Goal: Task Accomplishment & Management: Manage account settings

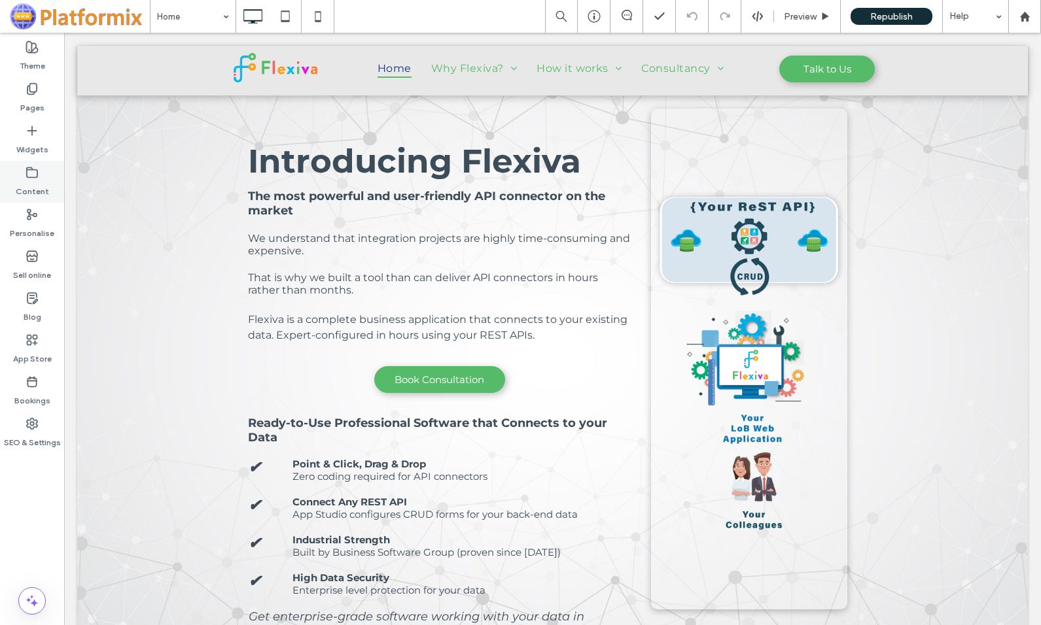
click at [31, 175] on icon at bounding box center [32, 172] width 13 height 13
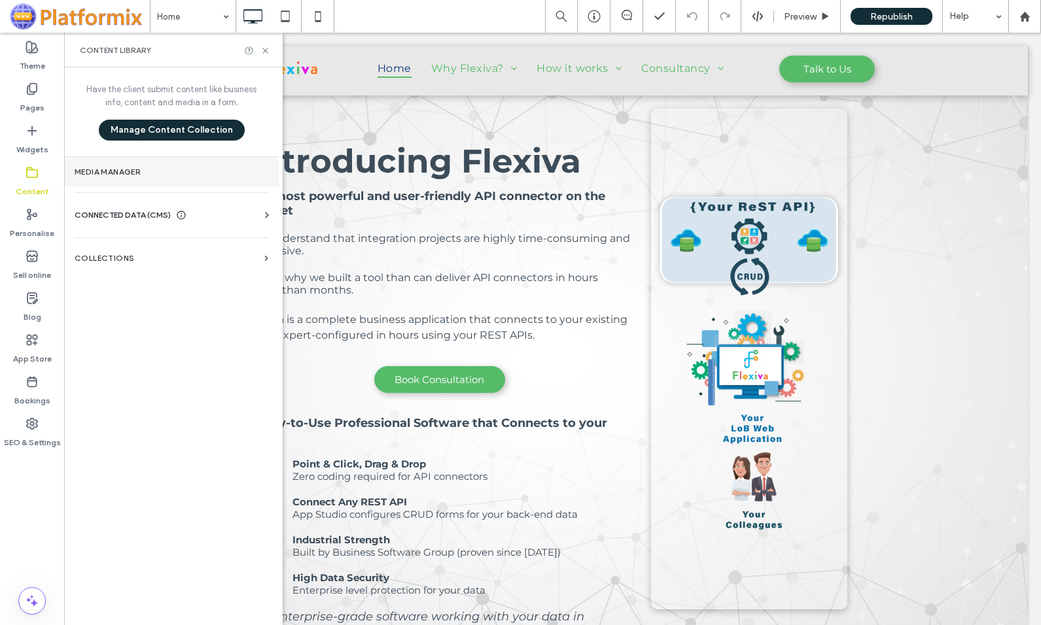
click at [129, 167] on label "Media Manager" at bounding box center [172, 171] width 194 height 9
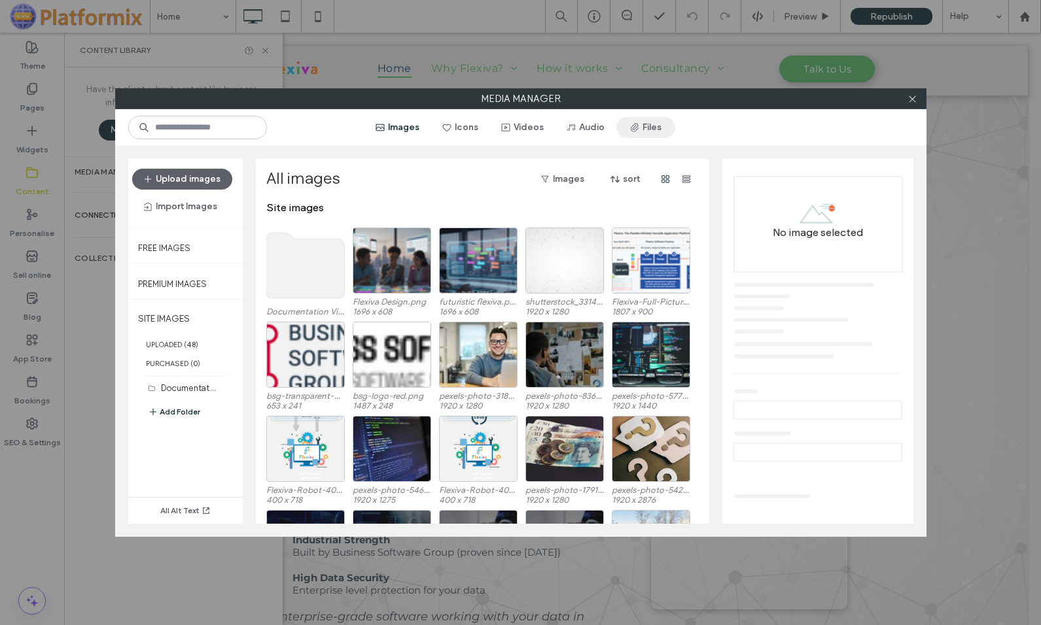
click at [650, 128] on button "Files" at bounding box center [645, 127] width 59 height 21
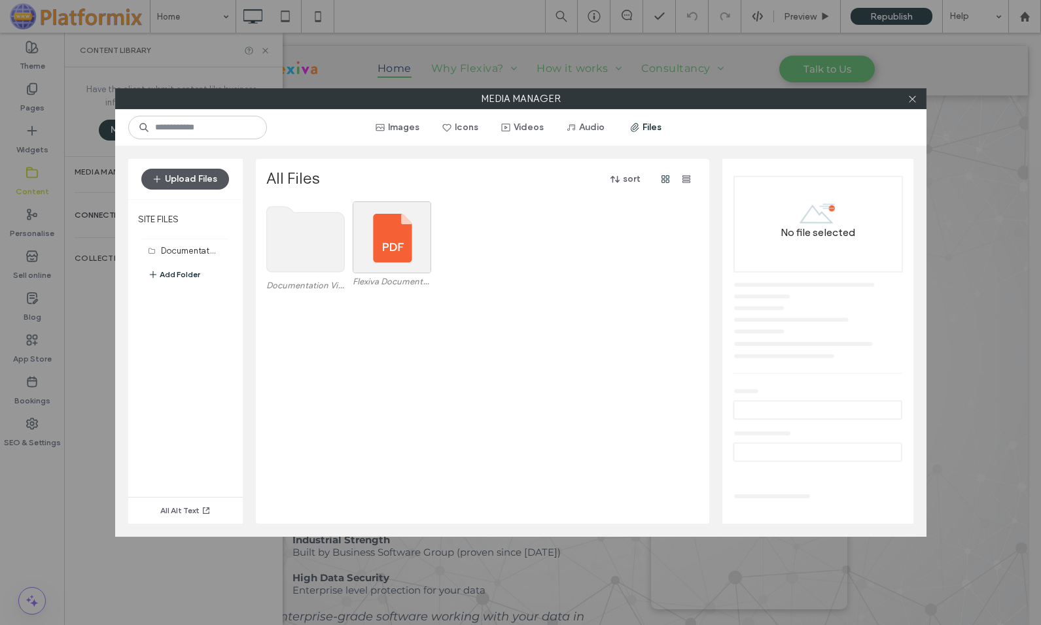
click at [189, 181] on button "Upload Files" at bounding box center [185, 179] width 88 height 21
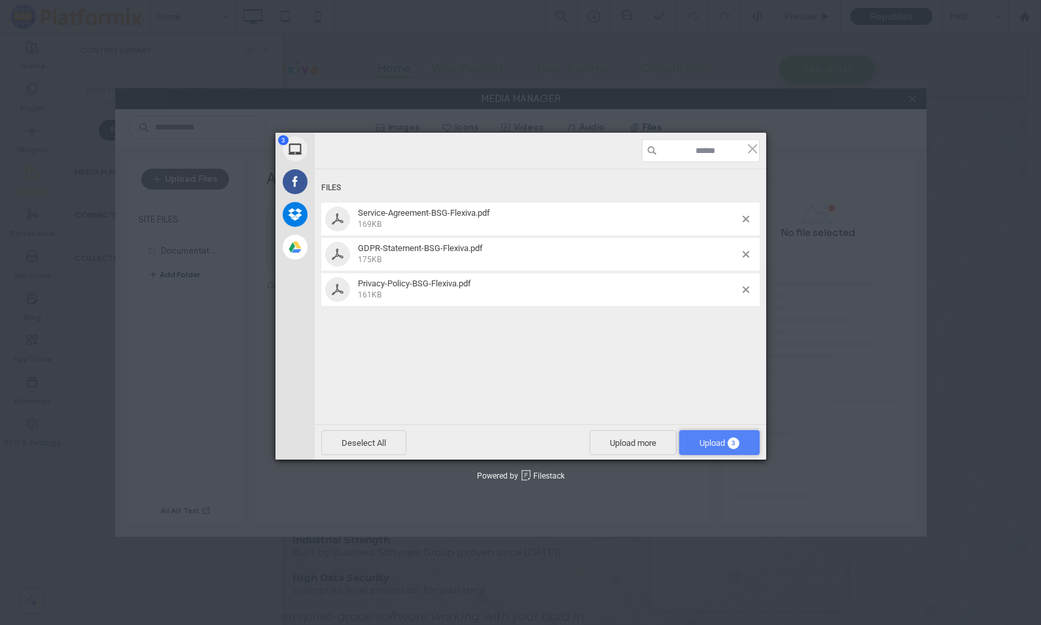
click at [705, 442] on span "Upload 3" at bounding box center [719, 443] width 40 height 10
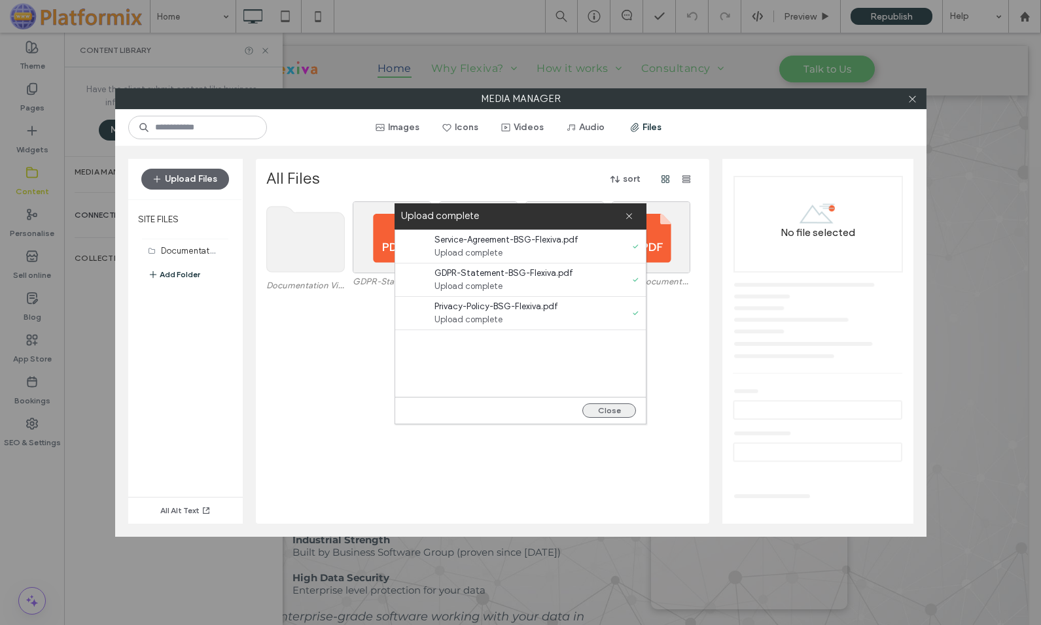
click at [606, 407] on button "Close" at bounding box center [609, 411] width 54 height 14
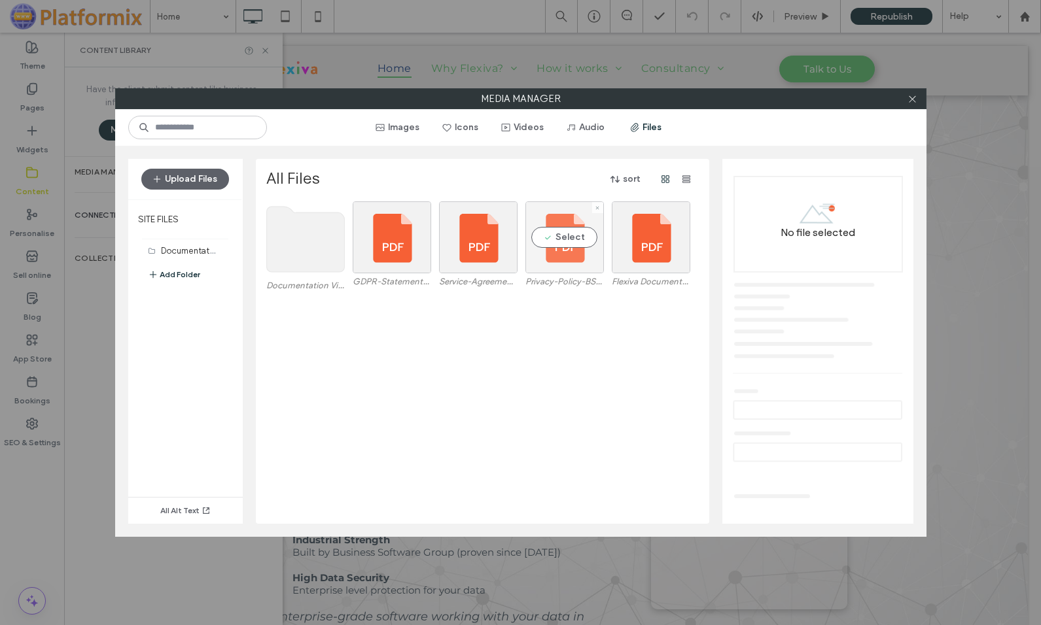
click at [576, 243] on div "Select" at bounding box center [564, 237] width 78 height 72
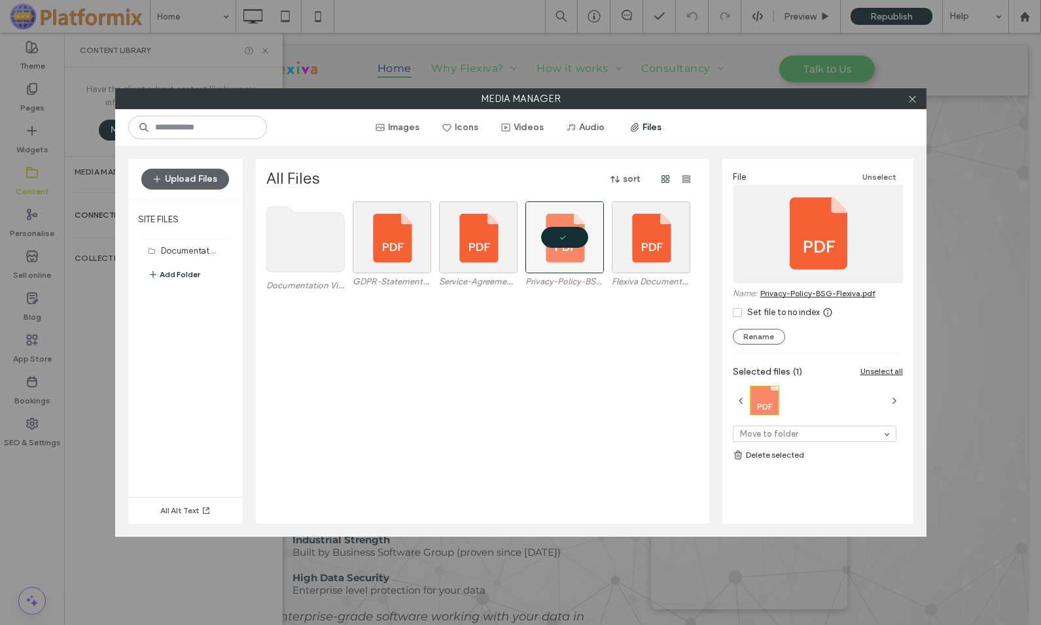
click at [799, 293] on link "Privacy-Policy-BSG-Flexiva.pdf" at bounding box center [817, 293] width 115 height 10
click at [472, 268] on div "Select" at bounding box center [478, 237] width 78 height 72
click at [807, 290] on link "Service-Agreement-BSG-Flexiva.pdf" at bounding box center [828, 293] width 137 height 10
click at [912, 97] on icon at bounding box center [912, 99] width 10 height 10
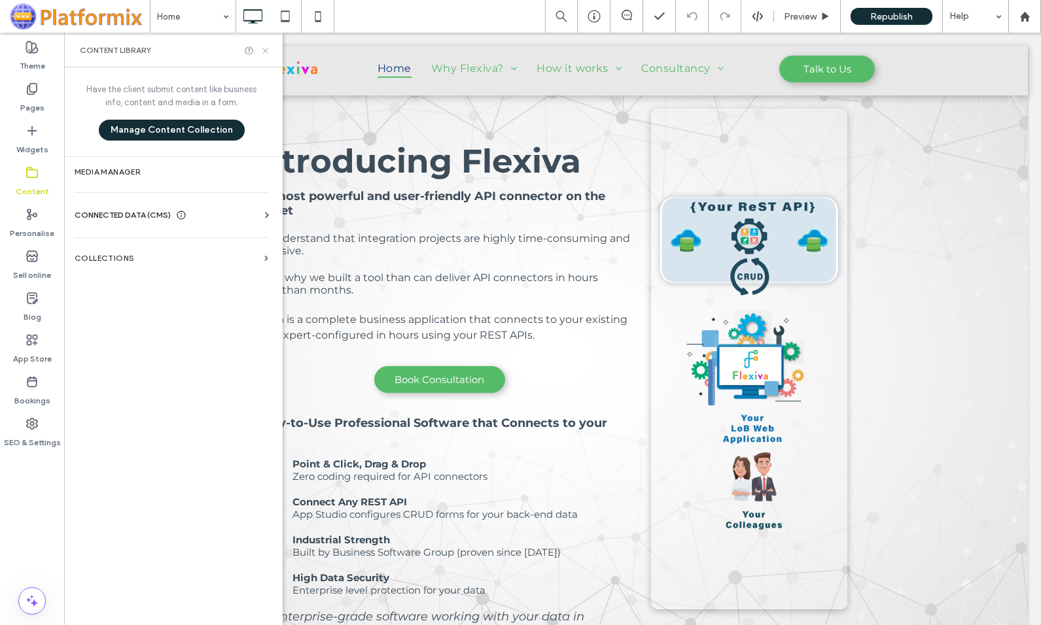
click at [265, 49] on icon at bounding box center [265, 51] width 10 height 10
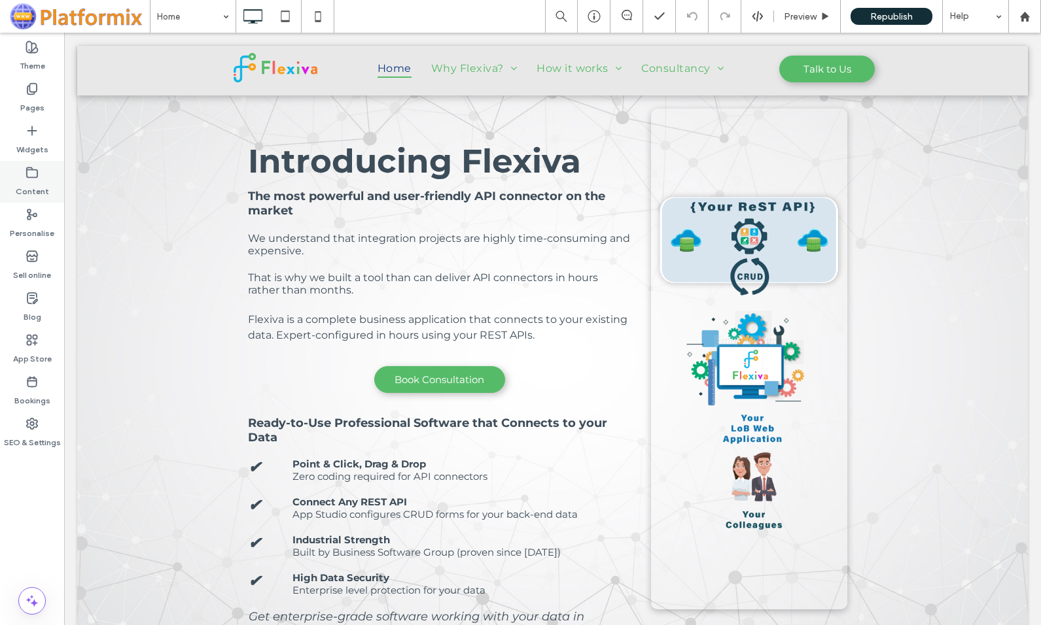
click at [33, 177] on use at bounding box center [32, 172] width 10 height 10
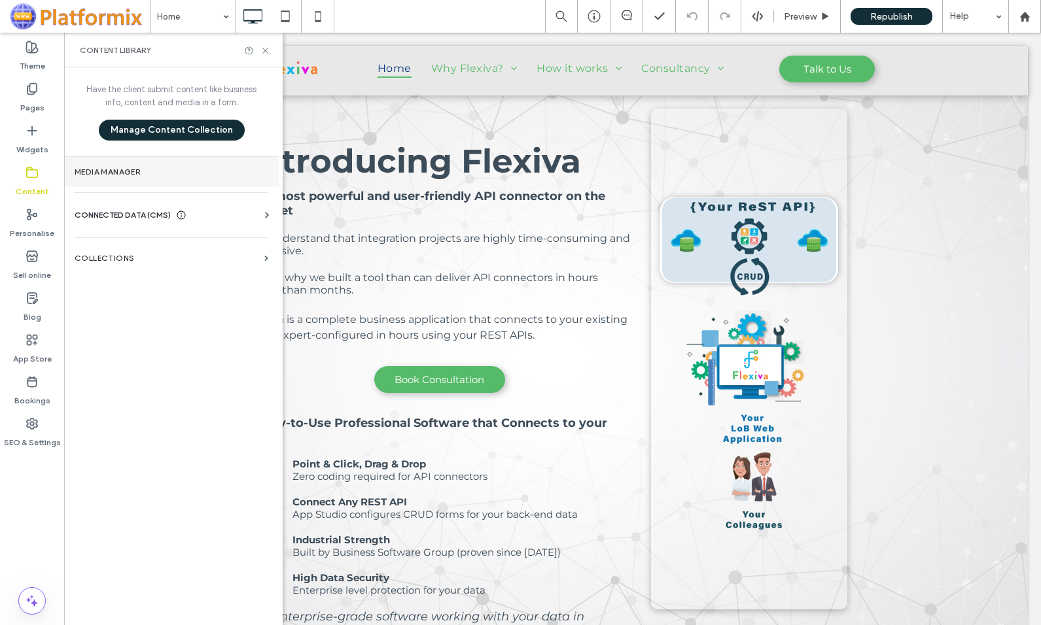
click at [96, 168] on label "Media Manager" at bounding box center [172, 171] width 194 height 9
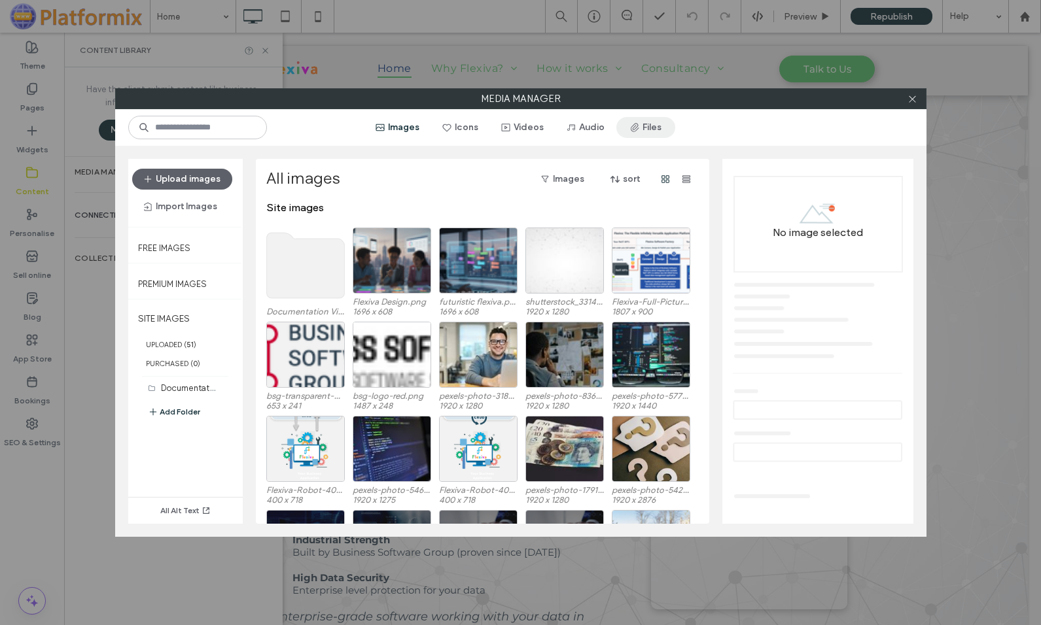
click at [642, 125] on button "Files" at bounding box center [645, 127] width 59 height 21
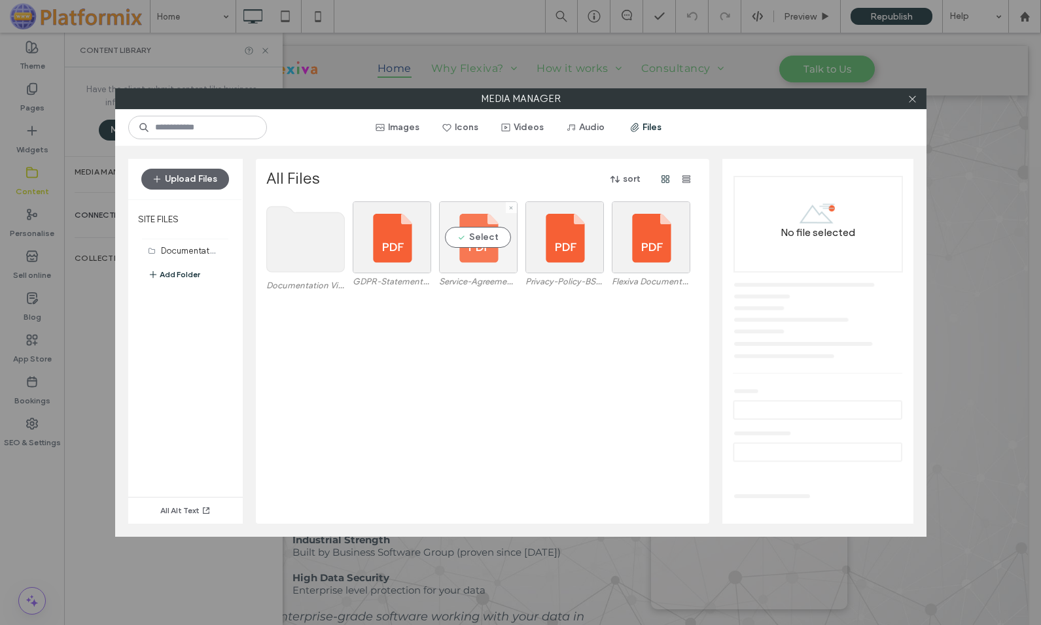
click at [482, 262] on div "Select" at bounding box center [478, 237] width 78 height 72
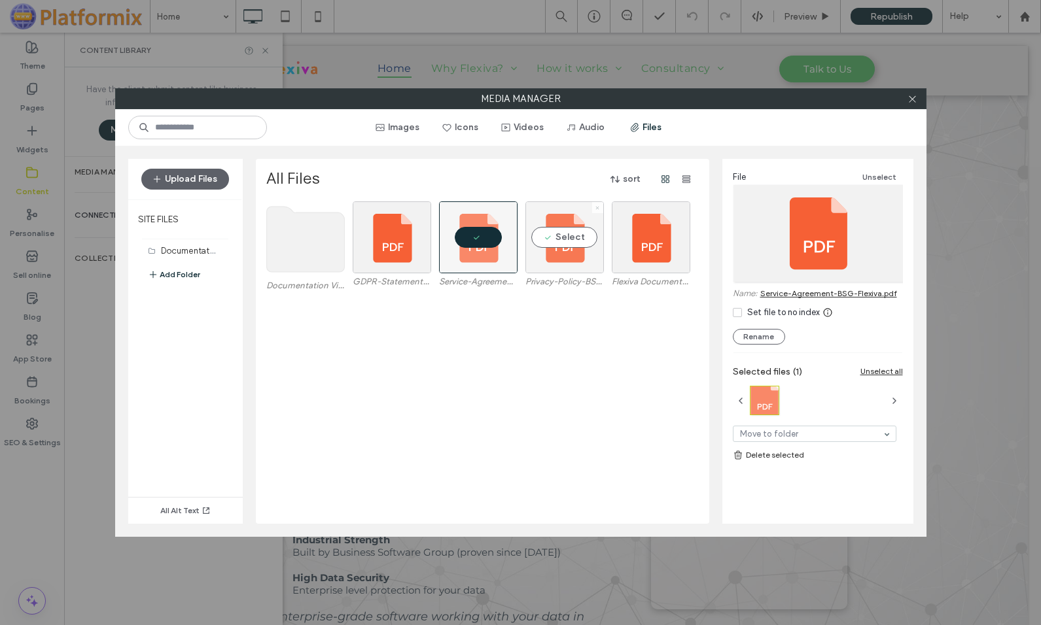
click at [599, 207] on icon at bounding box center [597, 207] width 5 height 5
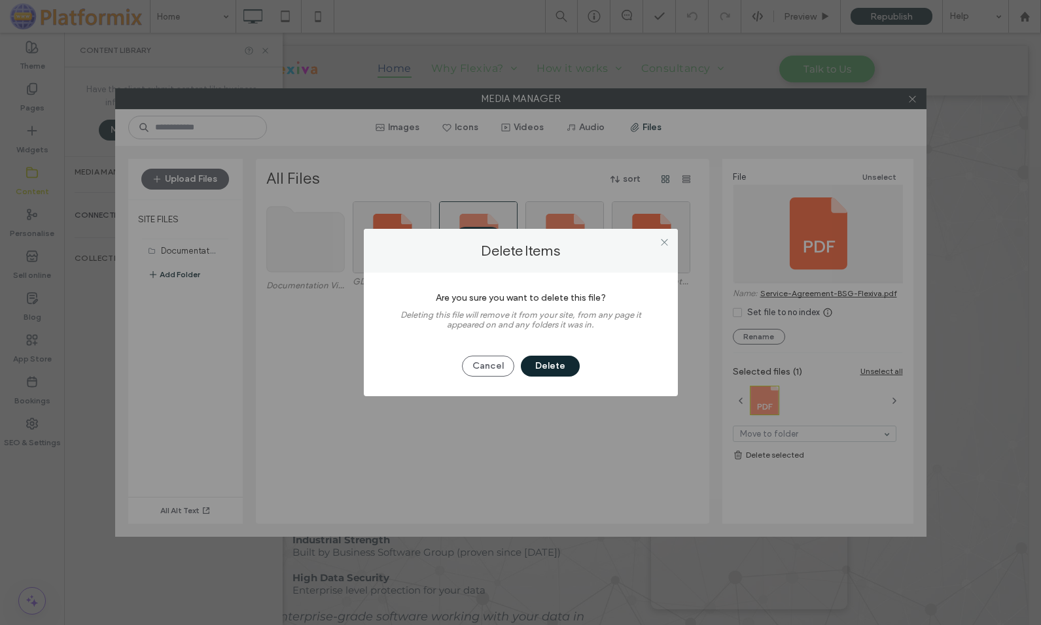
click at [549, 364] on button "Delete" at bounding box center [550, 366] width 59 height 21
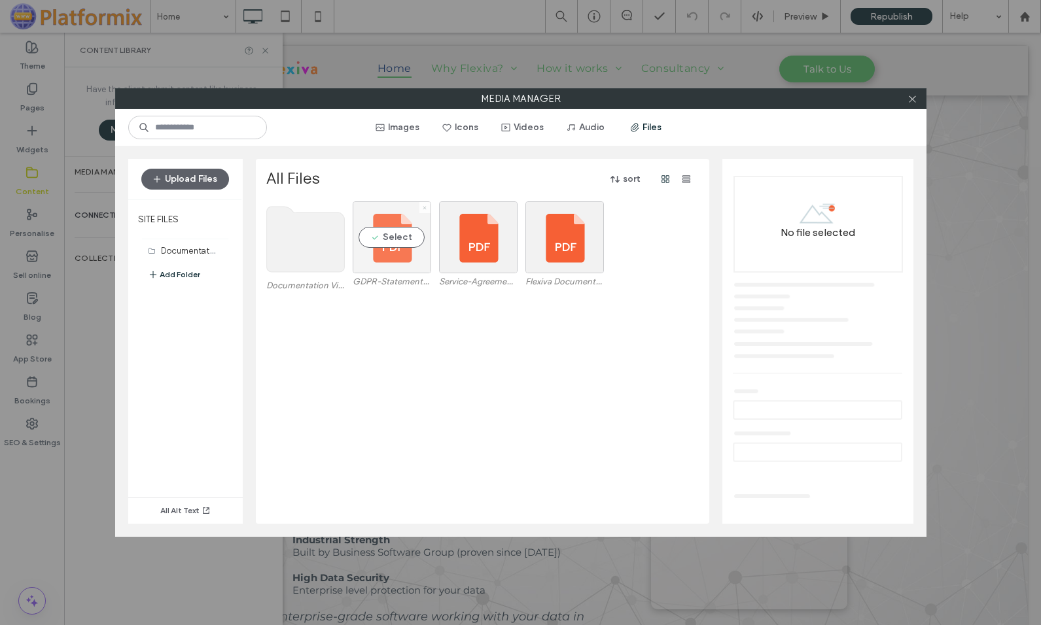
click at [424, 209] on icon at bounding box center [424, 207] width 5 height 5
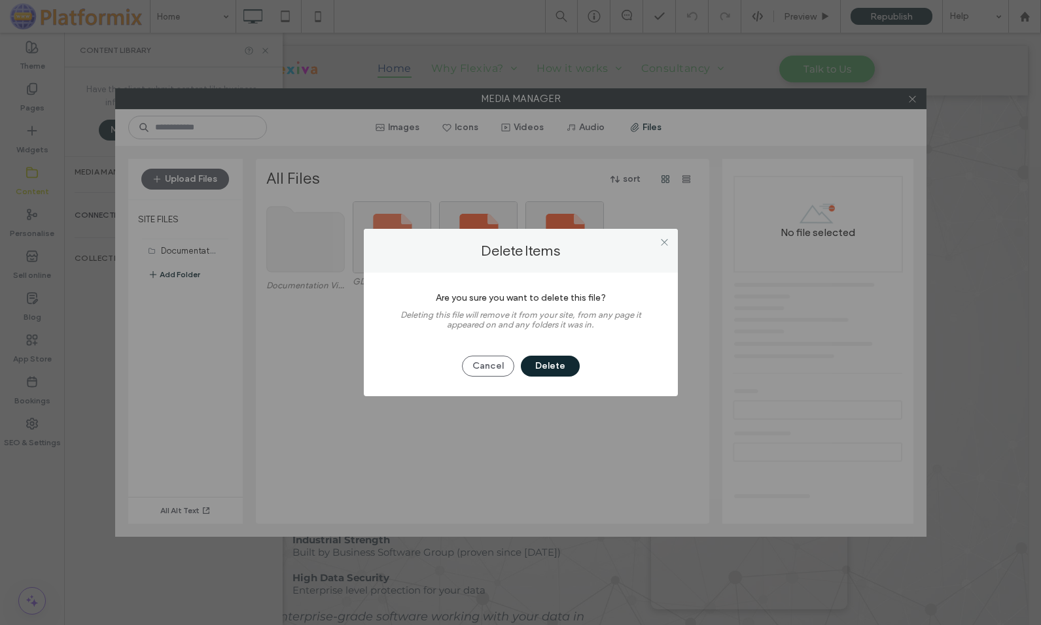
click at [550, 361] on button "Delete" at bounding box center [550, 366] width 59 height 21
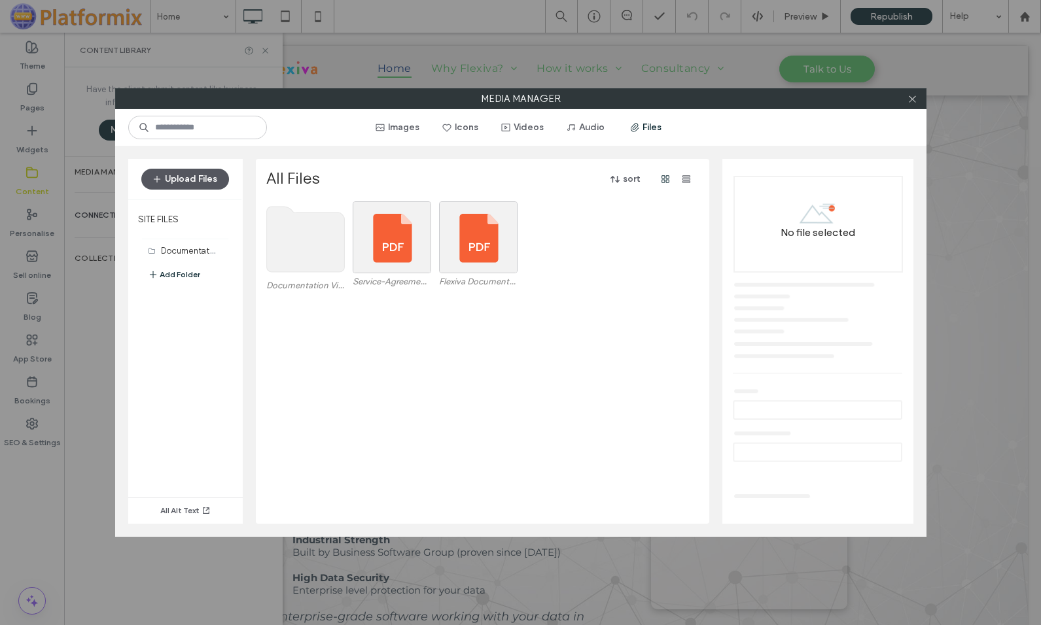
click at [204, 178] on button "Upload Files" at bounding box center [185, 179] width 88 height 21
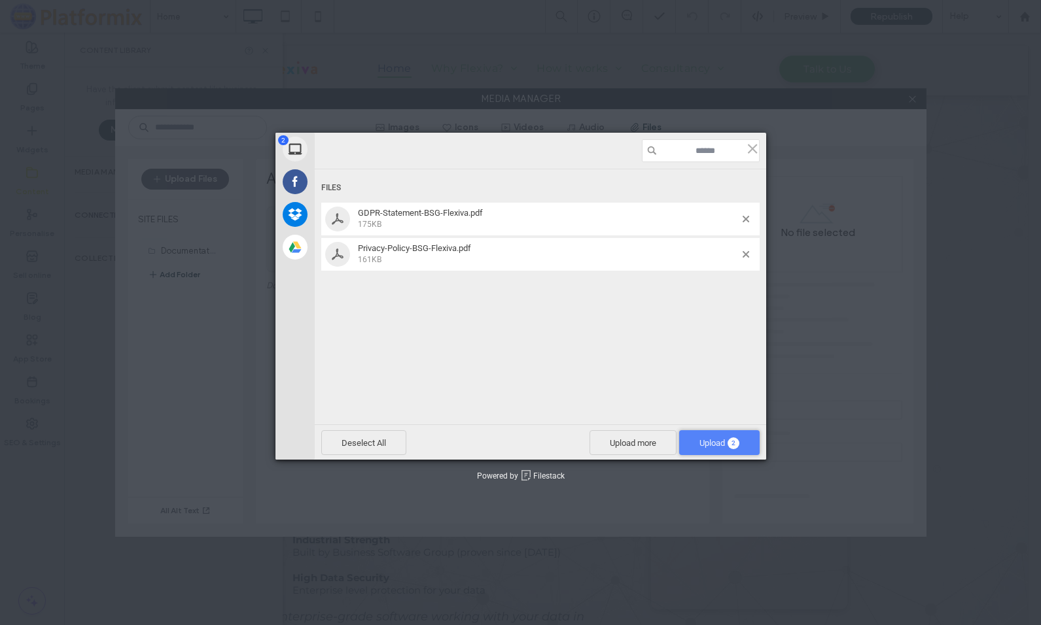
click at [705, 443] on span "Upload 2" at bounding box center [719, 443] width 40 height 10
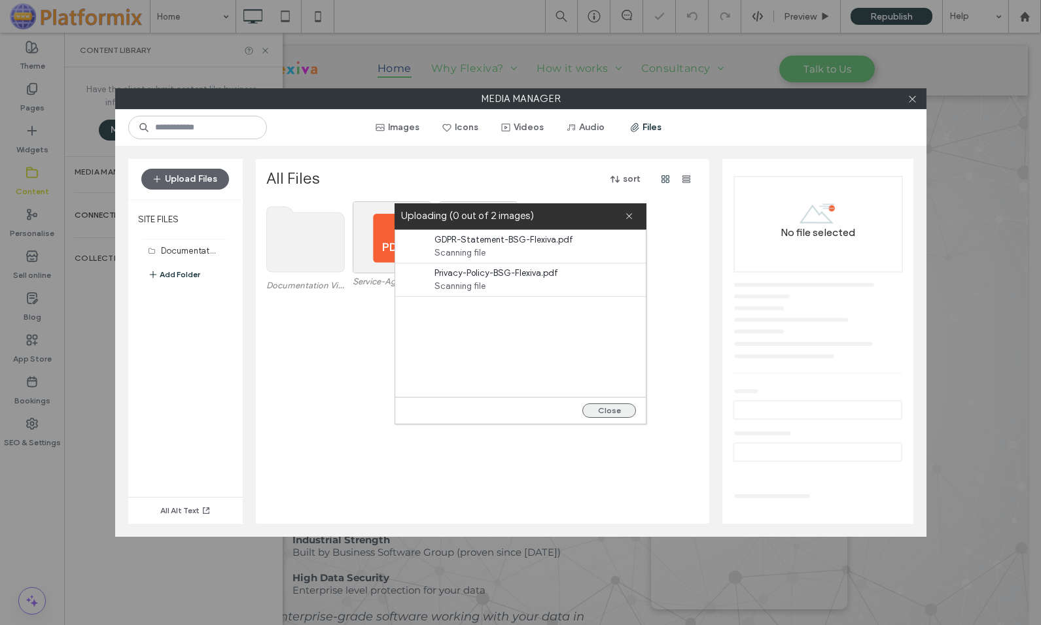
click at [616, 408] on button "Close" at bounding box center [609, 411] width 54 height 14
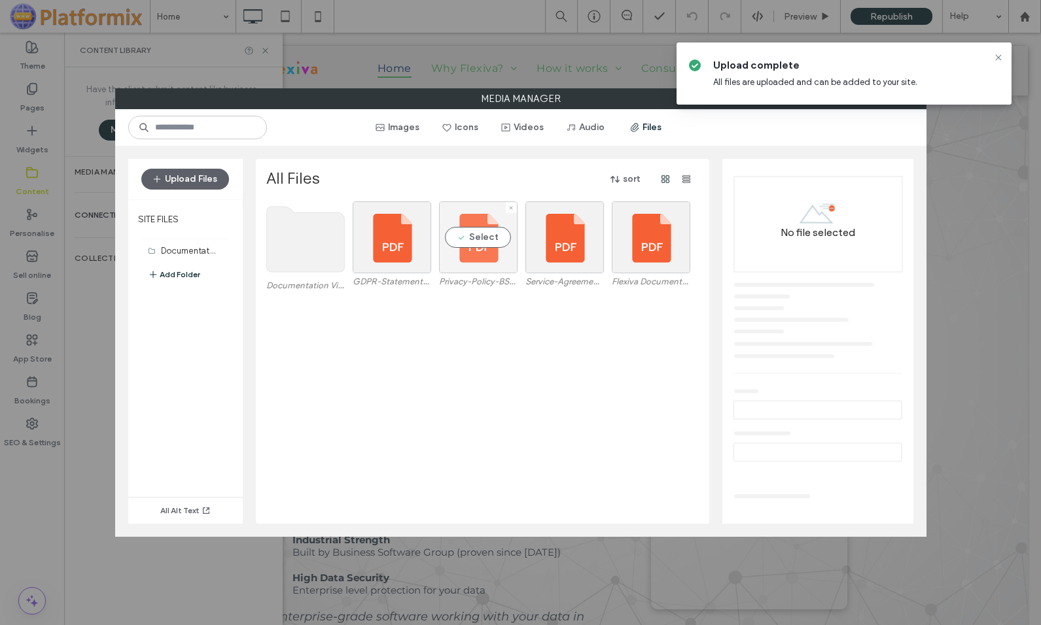
click at [475, 257] on div "Select" at bounding box center [478, 237] width 78 height 72
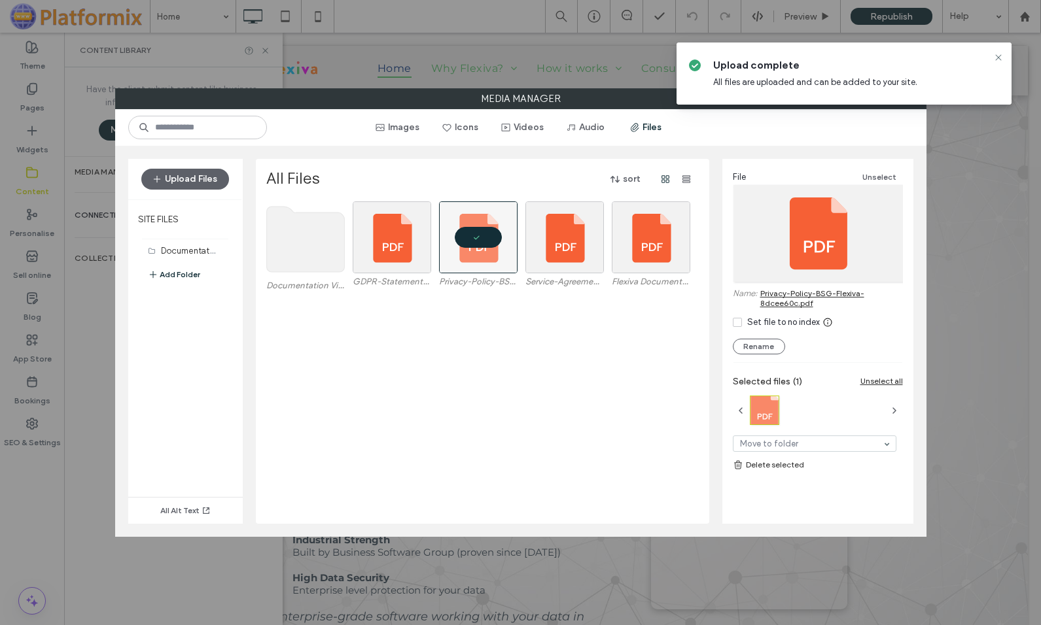
click at [776, 304] on link "Privacy-Policy-BSG-Flexiva-8dcee60c.pdf" at bounding box center [831, 298] width 143 height 20
click at [778, 299] on link "Privacy-Policy-BSG-Flexiva-8dcee60c.pdf" at bounding box center [831, 298] width 143 height 20
click at [548, 265] on div "Select" at bounding box center [564, 237] width 78 height 72
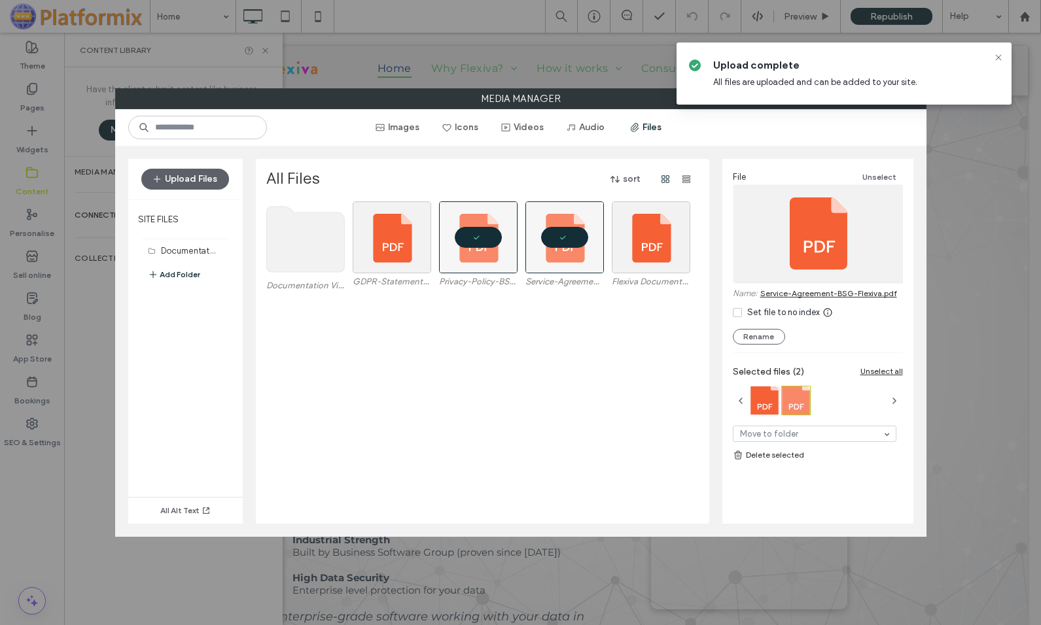
click at [788, 294] on link "Service-Agreement-BSG-Flexiva.pdf" at bounding box center [828, 293] width 137 height 10
click at [380, 270] on div "Select" at bounding box center [392, 237] width 78 height 72
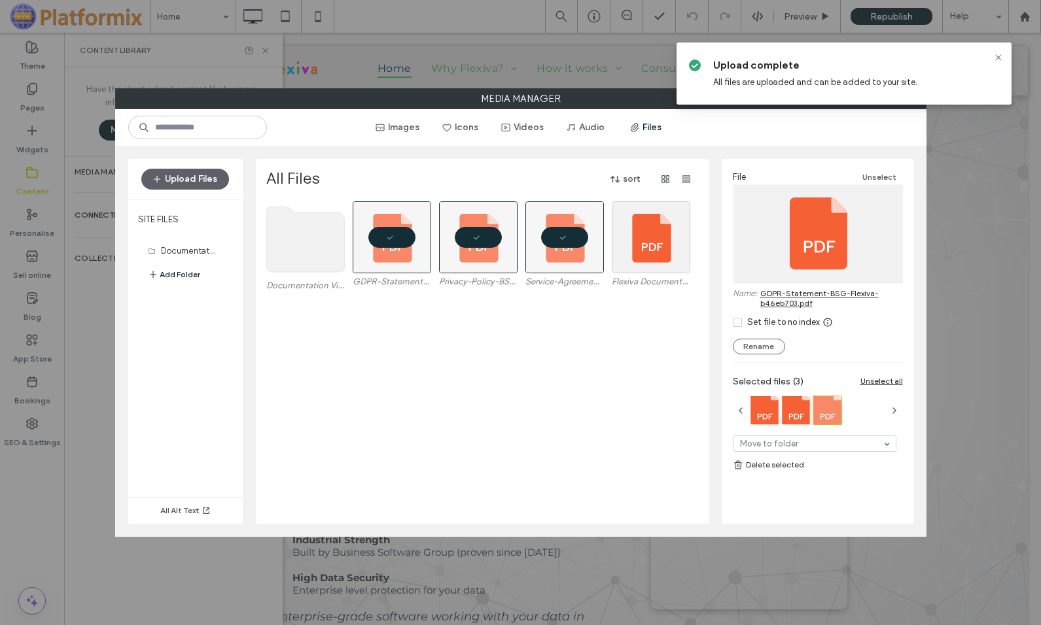
click at [788, 300] on link "GDPR-Statement-BSG-Flexiva-b46eb703.pdf" at bounding box center [831, 298] width 143 height 20
